Goal: Navigation & Orientation: Find specific page/section

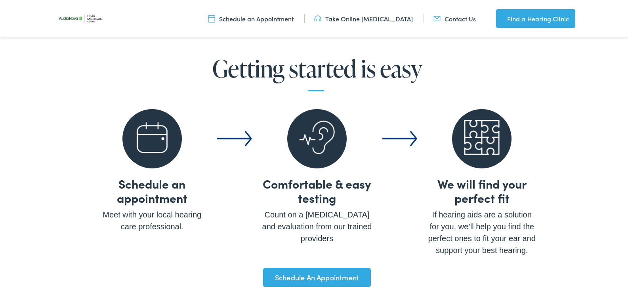
scroll to position [2756, 0]
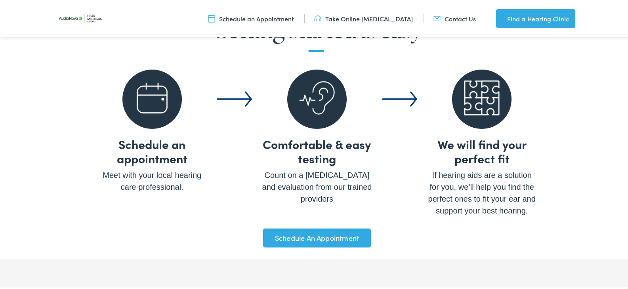
click at [373, 148] on ul "Schedule an appointment Meet with your local hearing care professional. Comfort…" at bounding box center [316, 133] width 439 height 165
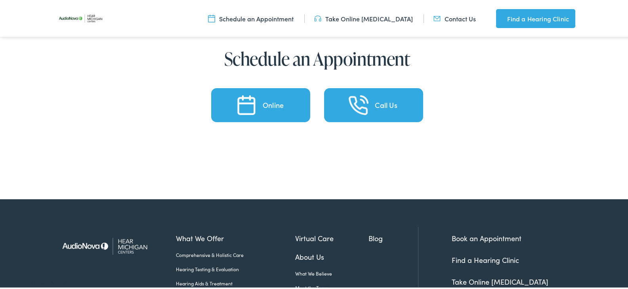
scroll to position [3627, 0]
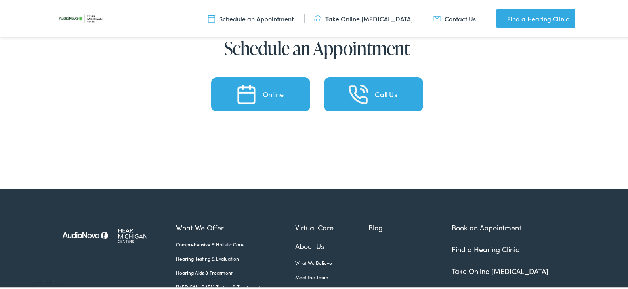
click at [503, 243] on link "Find a Hearing Clinic" at bounding box center [484, 248] width 67 height 10
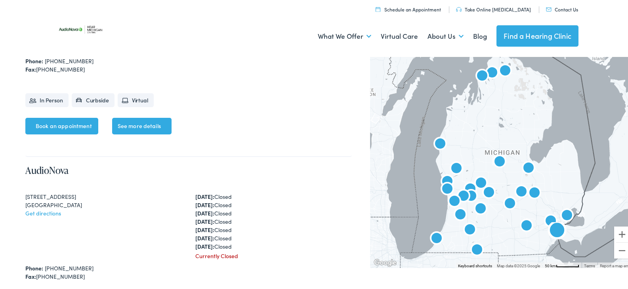
scroll to position [4513, 0]
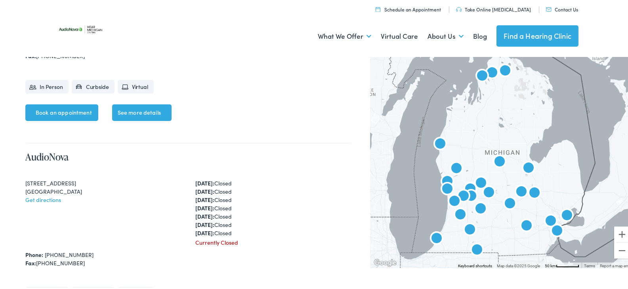
click at [551, 228] on img "AudioNova" at bounding box center [556, 230] width 19 height 19
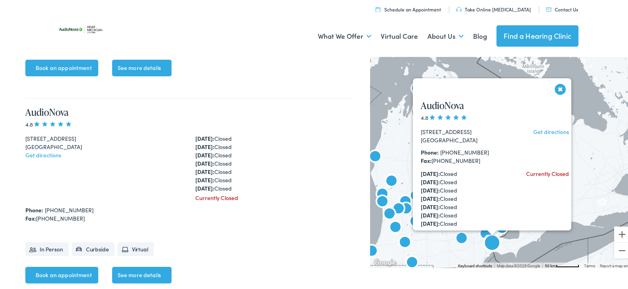
scroll to position [4558, 0]
click at [554, 89] on button "Close" at bounding box center [560, 88] width 14 height 14
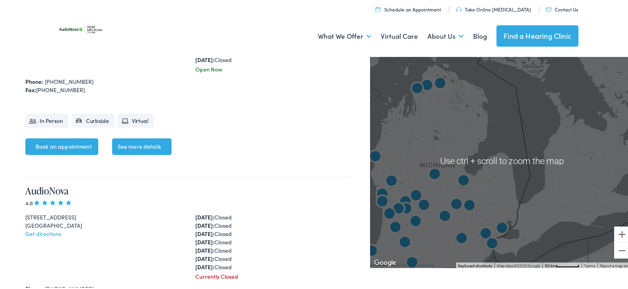
scroll to position [4440, 0]
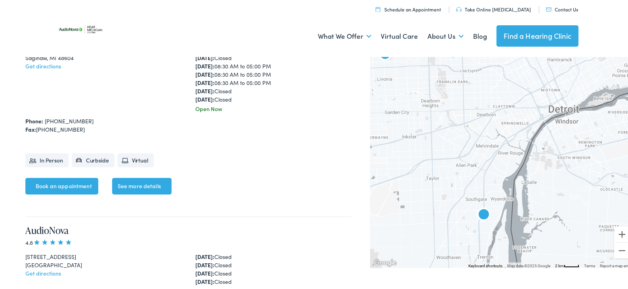
drag, startPoint x: 486, startPoint y: 243, endPoint x: 453, endPoint y: 192, distance: 61.3
click at [453, 192] on div at bounding box center [502, 160] width 264 height 214
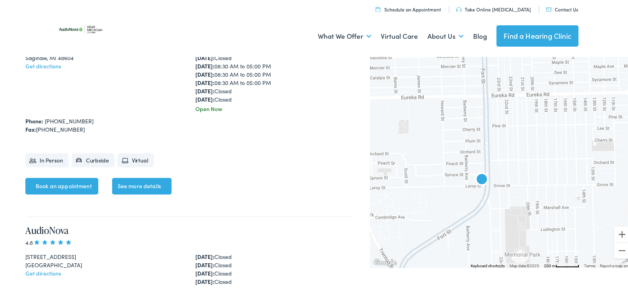
drag, startPoint x: 491, startPoint y: 162, endPoint x: 495, endPoint y: 213, distance: 50.9
click at [495, 213] on div at bounding box center [502, 160] width 264 height 214
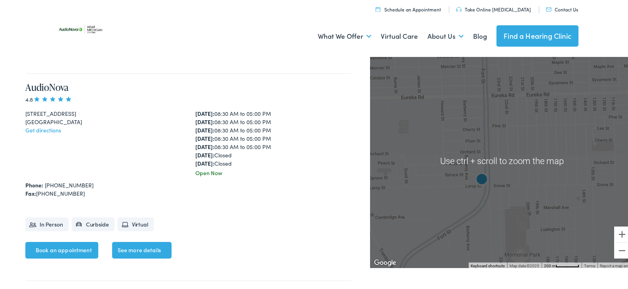
scroll to position [2935, 0]
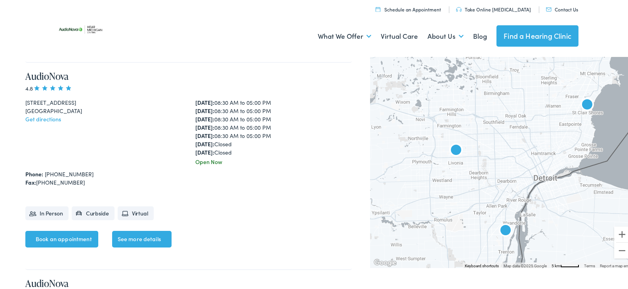
drag, startPoint x: 422, startPoint y: 130, endPoint x: 455, endPoint y: 171, distance: 52.4
click at [455, 171] on div at bounding box center [502, 160] width 264 height 214
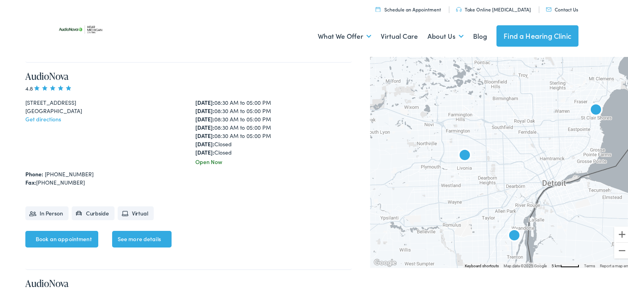
click at [458, 156] on img "AudioNova" at bounding box center [464, 155] width 19 height 19
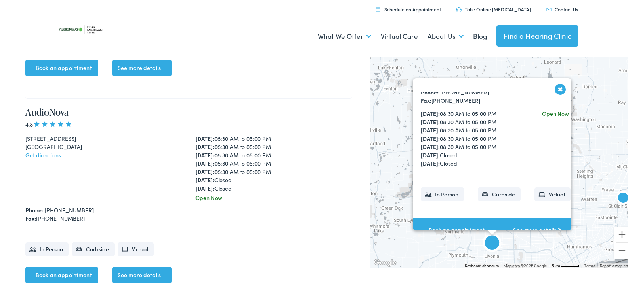
scroll to position [79, 0]
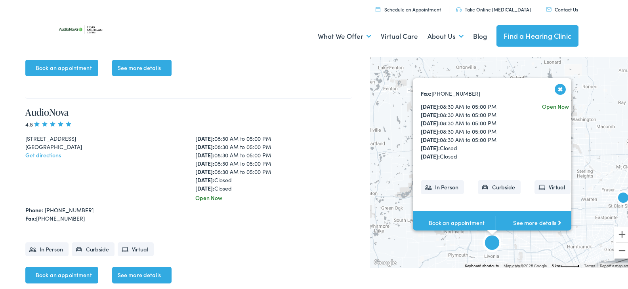
click at [524, 216] on link "See more details" at bounding box center [536, 222] width 83 height 25
